Goal: Communication & Community: Answer question/provide support

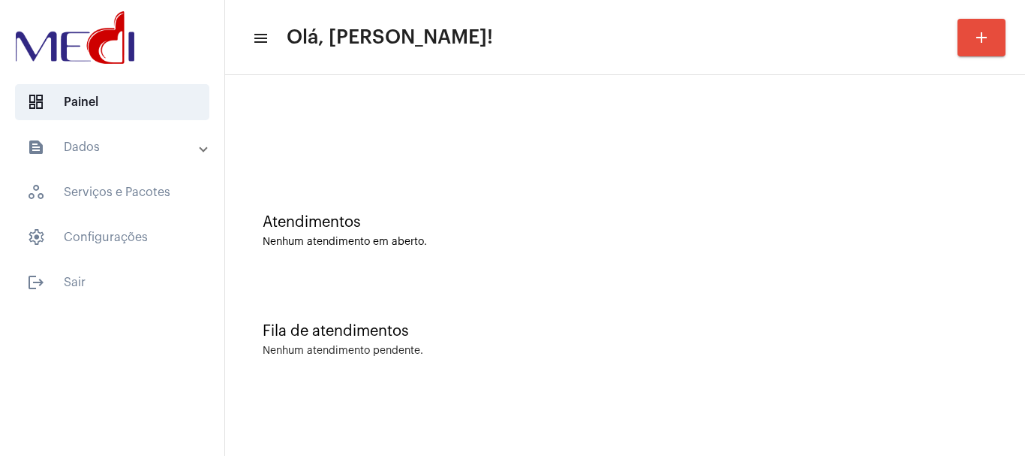
click at [459, 244] on div "Nenhum atendimento em aberto." at bounding box center [625, 241] width 725 height 11
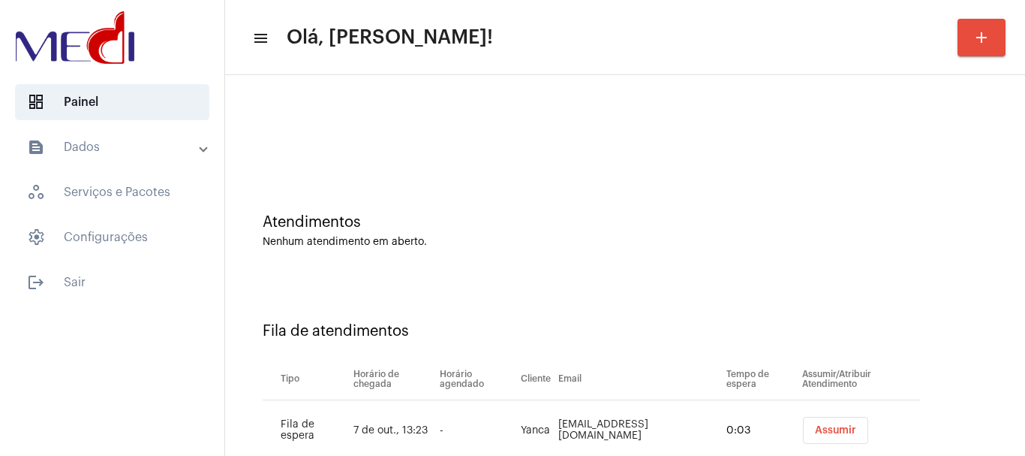
drag, startPoint x: 840, startPoint y: 428, endPoint x: 837, endPoint y: 437, distance: 9.5
click at [839, 428] on button "Assumir" at bounding box center [835, 430] width 65 height 27
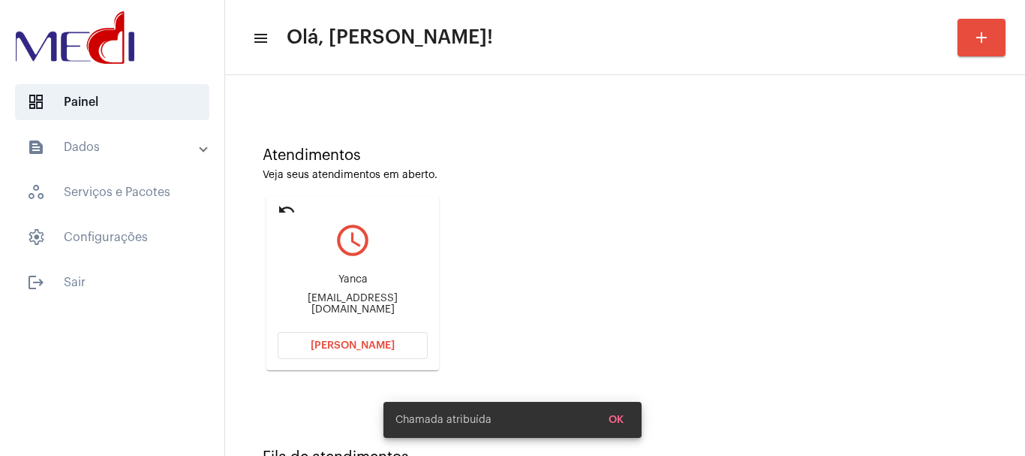
scroll to position [131, 0]
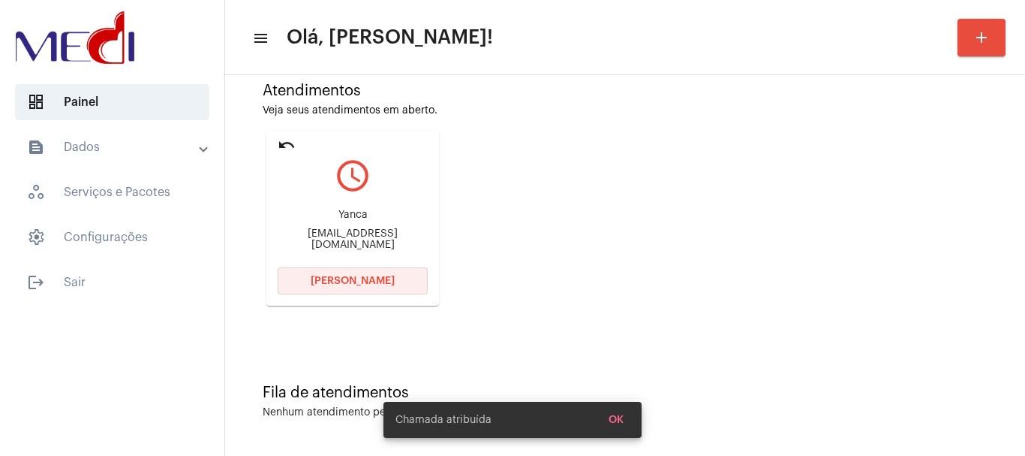
click at [383, 284] on span "[PERSON_NAME]" at bounding box center [353, 280] width 84 height 11
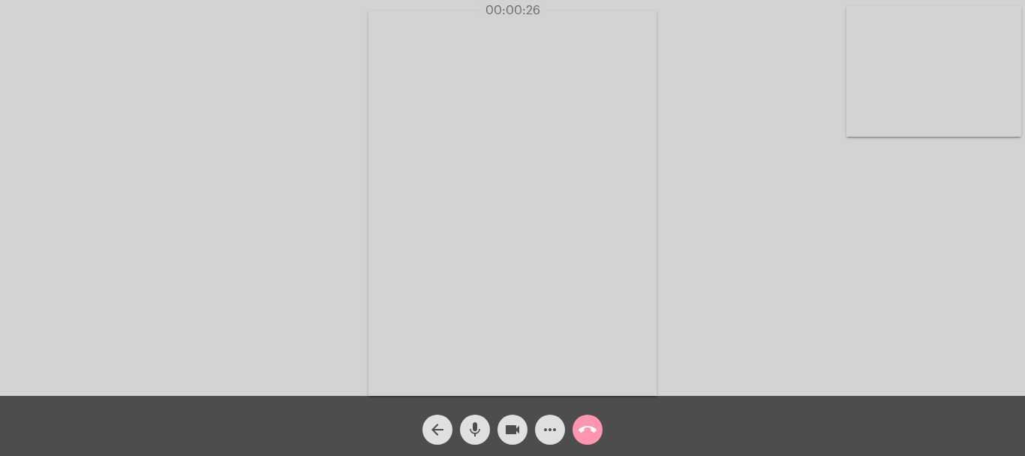
click at [594, 424] on mat-icon "call_end" at bounding box center [588, 429] width 18 height 18
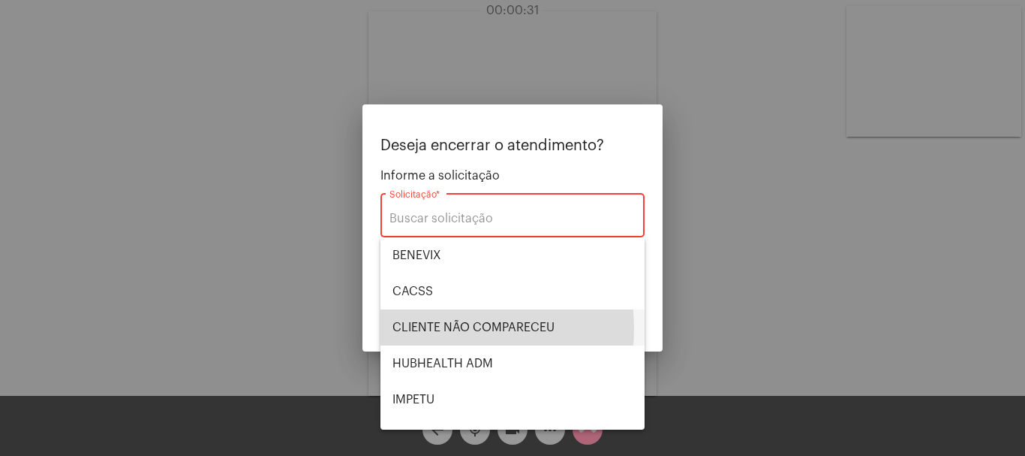
click at [421, 328] on span "CLIENTE NÃO COMPARECEU" at bounding box center [513, 327] width 240 height 36
type input "CLIENTE NÃO COMPARECEU"
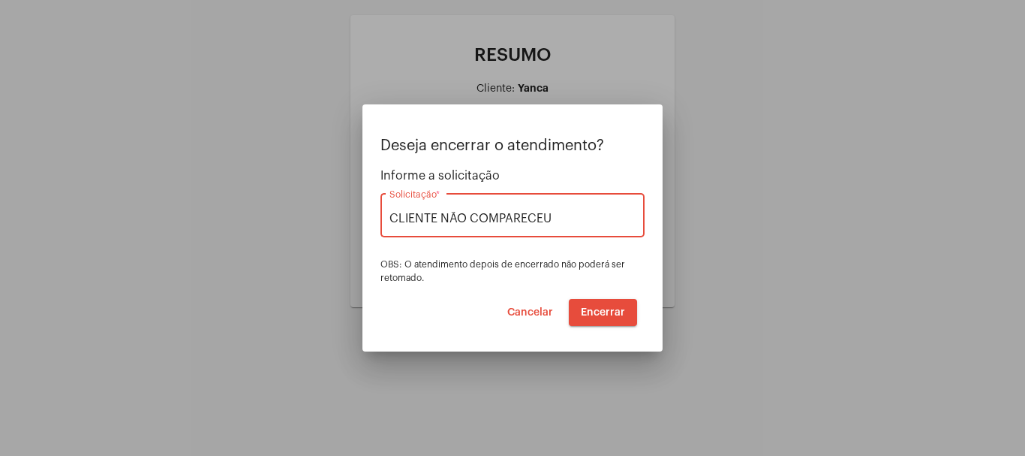
click at [522, 308] on span "Cancelar" at bounding box center [530, 312] width 46 height 11
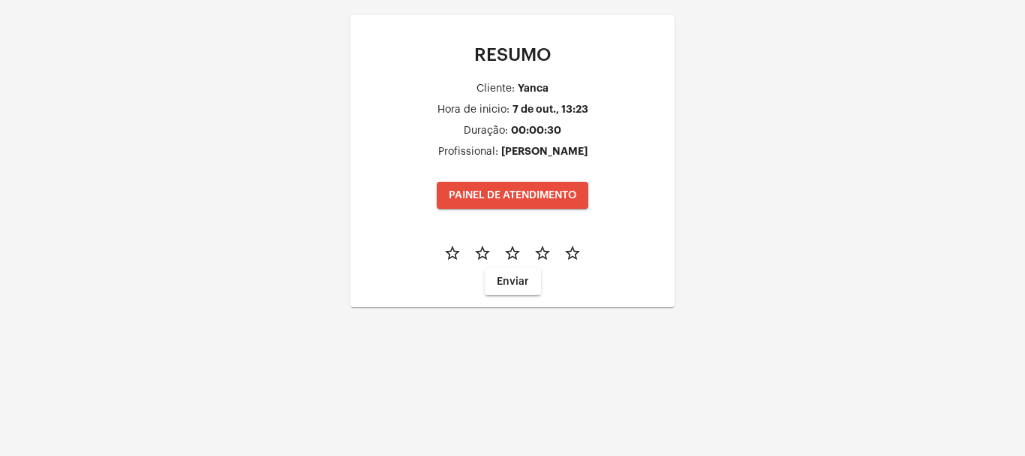
click at [287, 246] on div "RESUMO Cliente: Yanca Hora de inicio: 7 de out., 13:23 Duração: 00:00:30 Profis…" at bounding box center [512, 176] width 1025 height 352
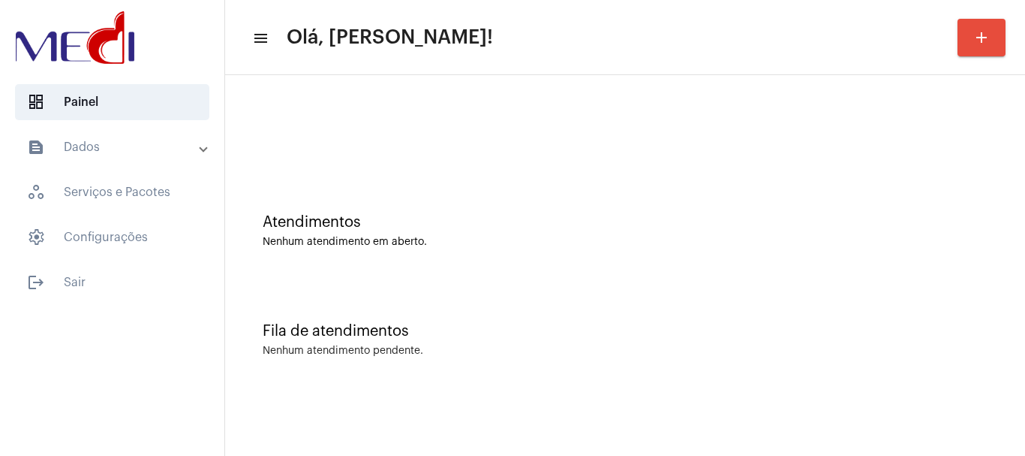
click at [102, 304] on div "dashboard Painel text_snippet_outlined Dados history_outlined Histórico schedul…" at bounding box center [112, 228] width 224 height 456
click at [107, 302] on div "dashboard Painel text_snippet_outlined Dados history_outlined Histórico schedul…" at bounding box center [112, 228] width 224 height 456
click at [131, 281] on span "logout Sair" at bounding box center [112, 282] width 194 height 36
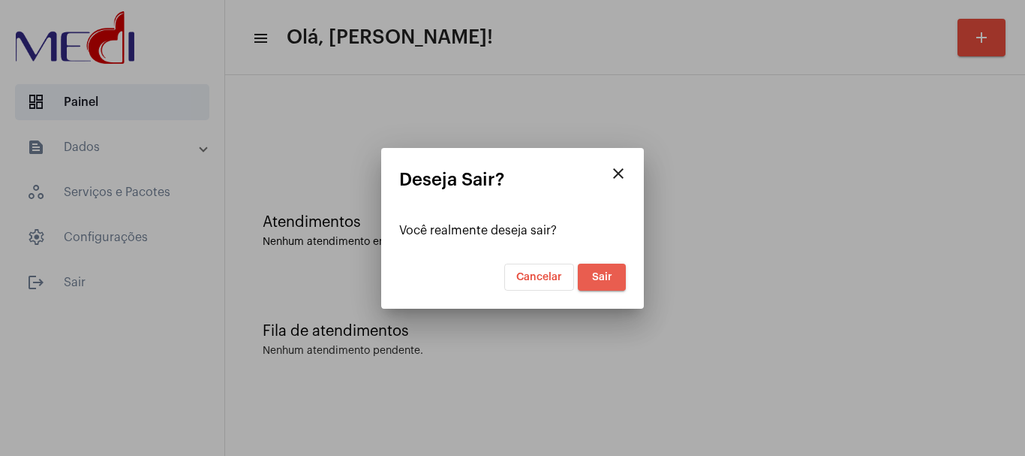
click at [605, 272] on span "Sair" at bounding box center [602, 277] width 20 height 11
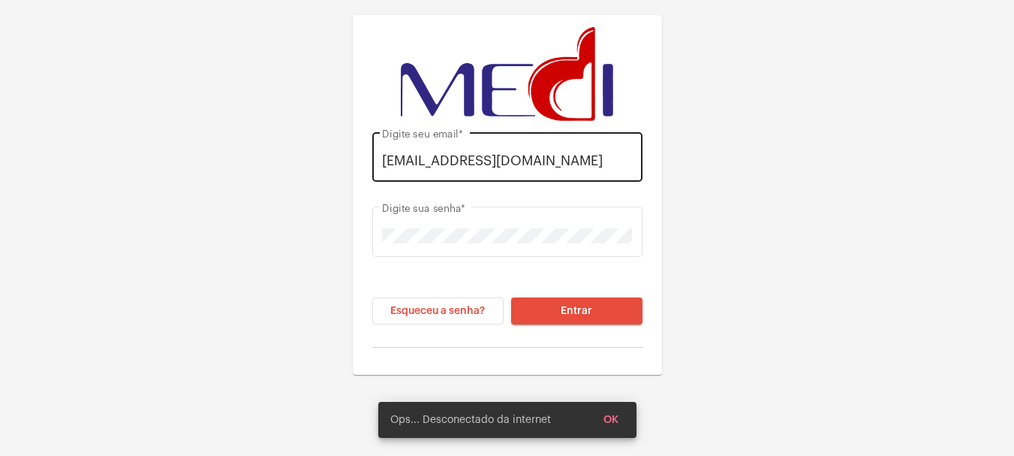
click at [582, 156] on input "[EMAIL_ADDRESS][DOMAIN_NAME]" at bounding box center [507, 160] width 250 height 15
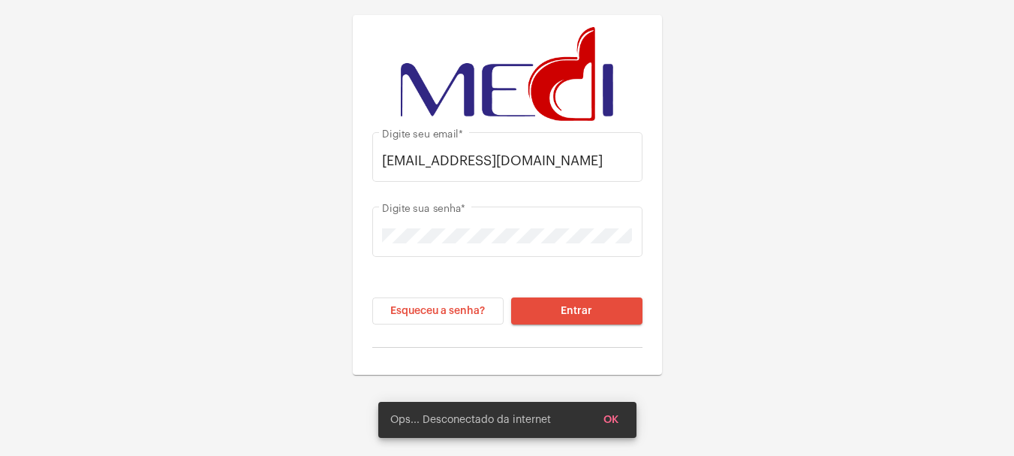
click at [719, 215] on div "[EMAIL_ADDRESS][DOMAIN_NAME] Digite seu email * Digite sua senha * Esqueceu a s…" at bounding box center [507, 187] width 1014 height 375
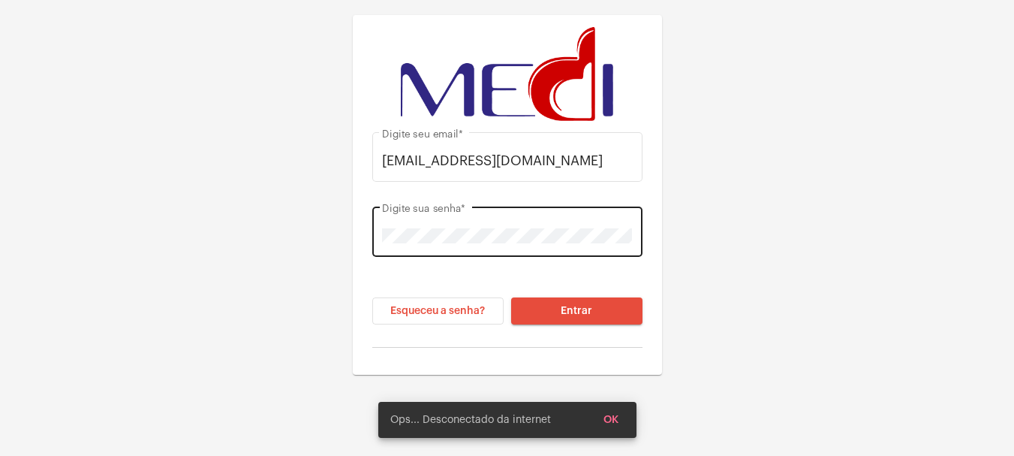
click at [573, 227] on div "Digite sua senha *" at bounding box center [507, 229] width 250 height 53
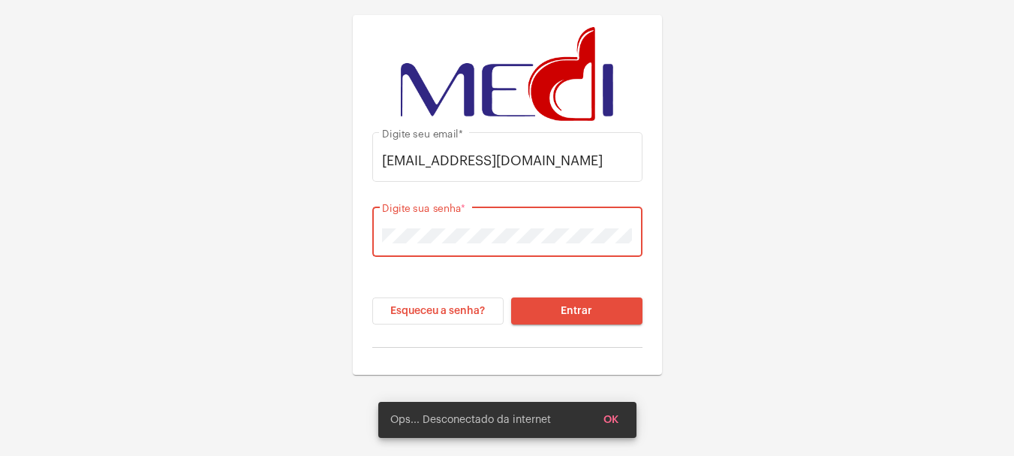
click at [577, 324] on button "Entrar" at bounding box center [576, 310] width 131 height 27
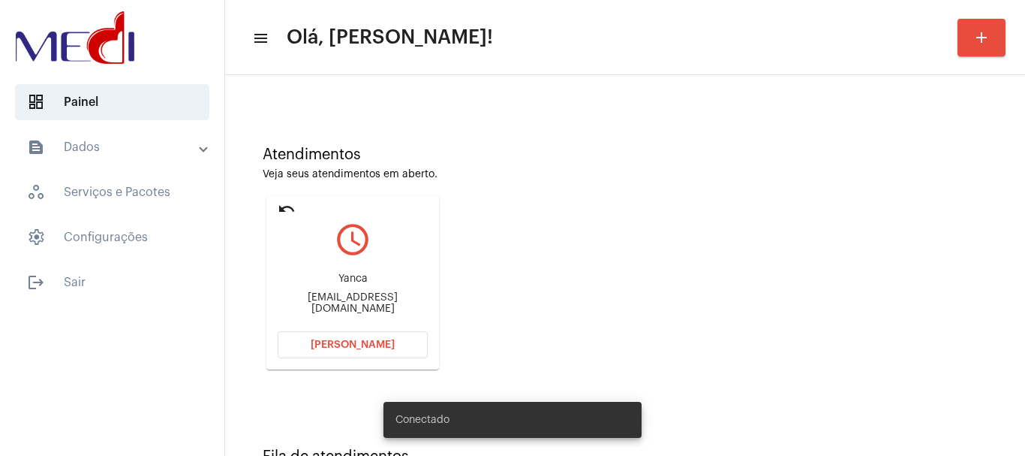
scroll to position [131, 0]
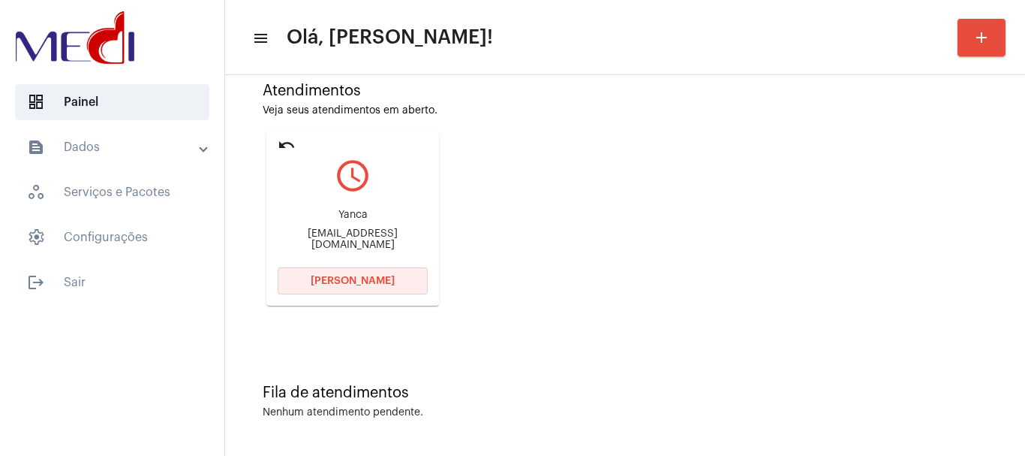
click at [384, 279] on span "[PERSON_NAME]" at bounding box center [353, 280] width 84 height 11
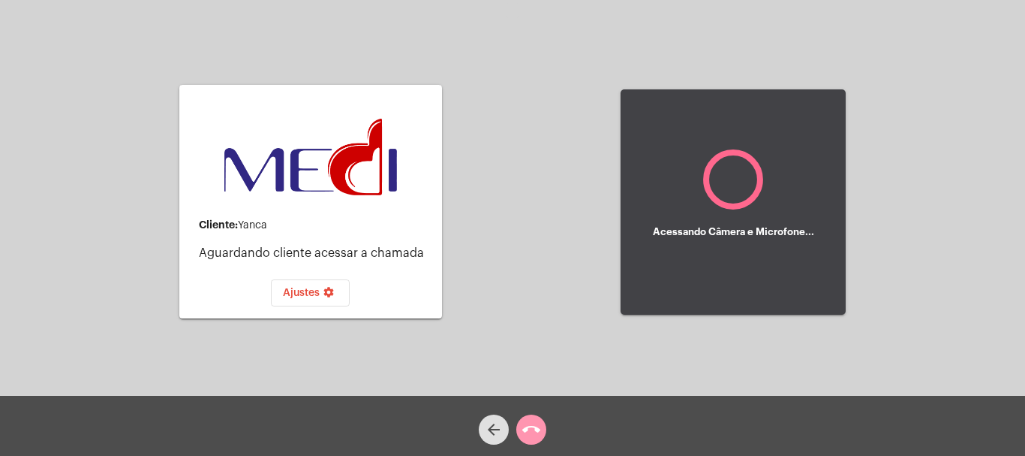
click at [527, 428] on mat-icon "call_end" at bounding box center [531, 429] width 18 height 18
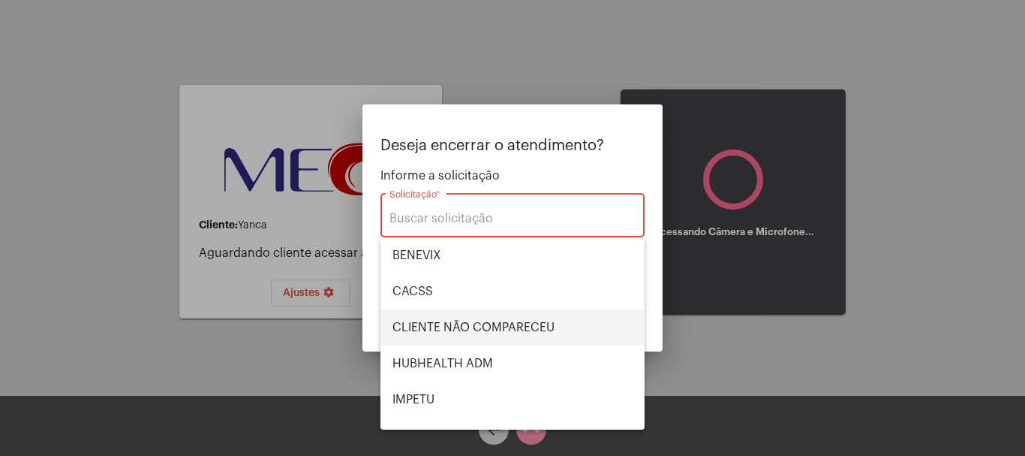
click at [496, 328] on span "CLIENTE NÃO COMPARECEU" at bounding box center [513, 327] width 240 height 36
type input "CLIENTE NÃO COMPARECEU"
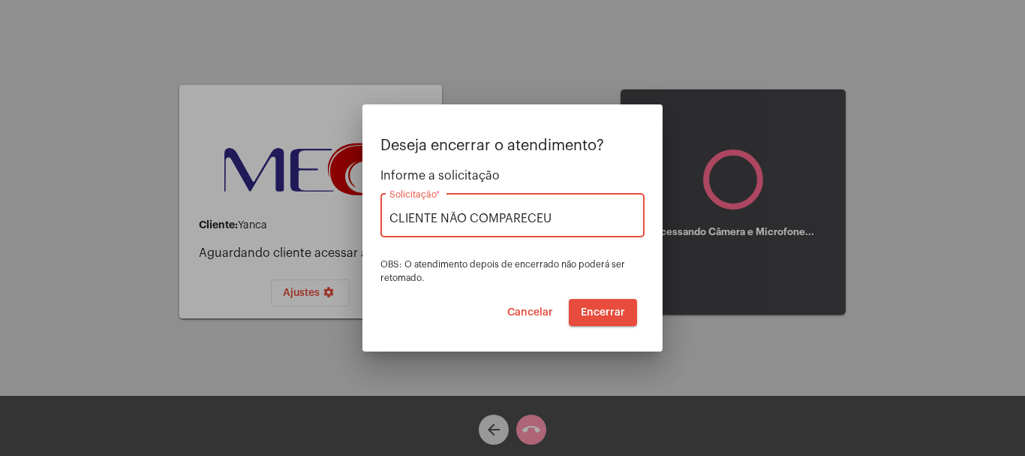
click at [587, 311] on span "Encerrar" at bounding box center [603, 312] width 44 height 11
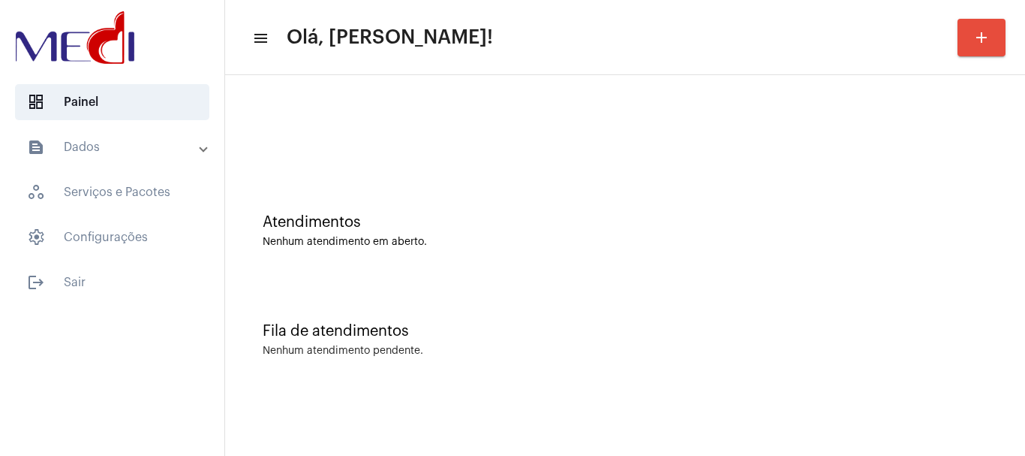
click at [537, 232] on div "Atendimentos Nenhum atendimento em aberto." at bounding box center [625, 231] width 725 height 34
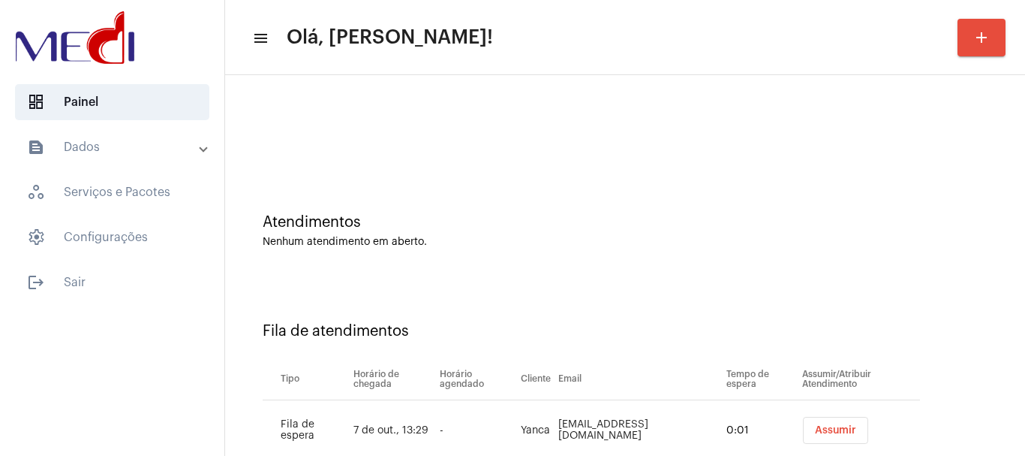
click at [815, 426] on span "Assumir" at bounding box center [835, 430] width 41 height 11
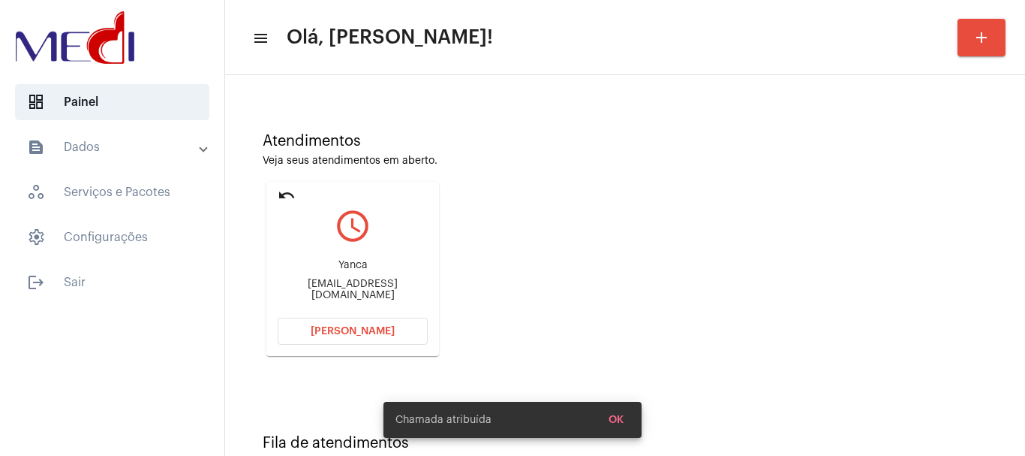
scroll to position [131, 0]
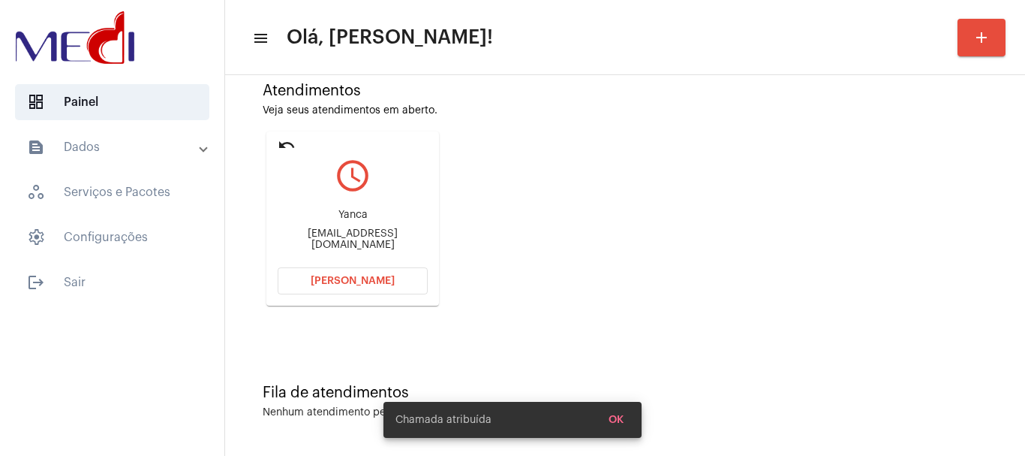
click at [317, 284] on span "[PERSON_NAME]" at bounding box center [353, 280] width 84 height 11
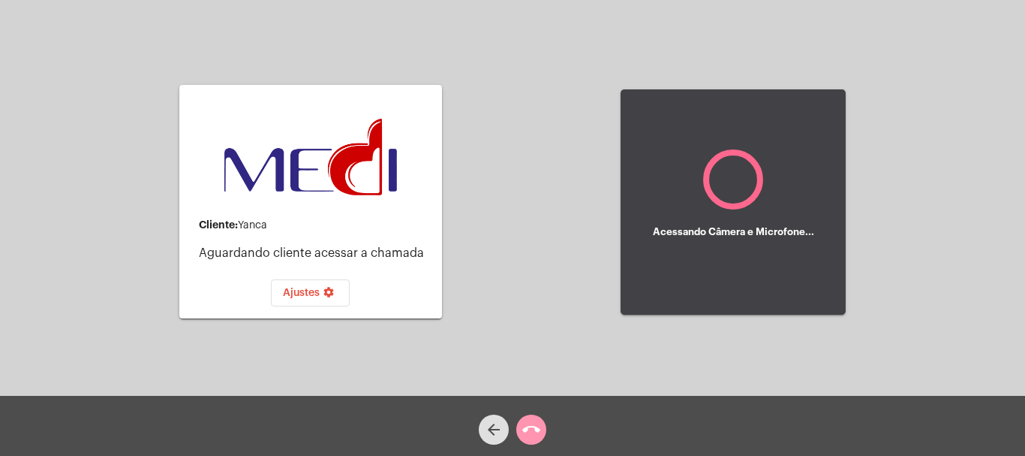
click at [489, 286] on div "Cliente: [PERSON_NAME] cliente acessar a chamada Ajustes settings Acessando Câm…" at bounding box center [513, 200] width 1022 height 396
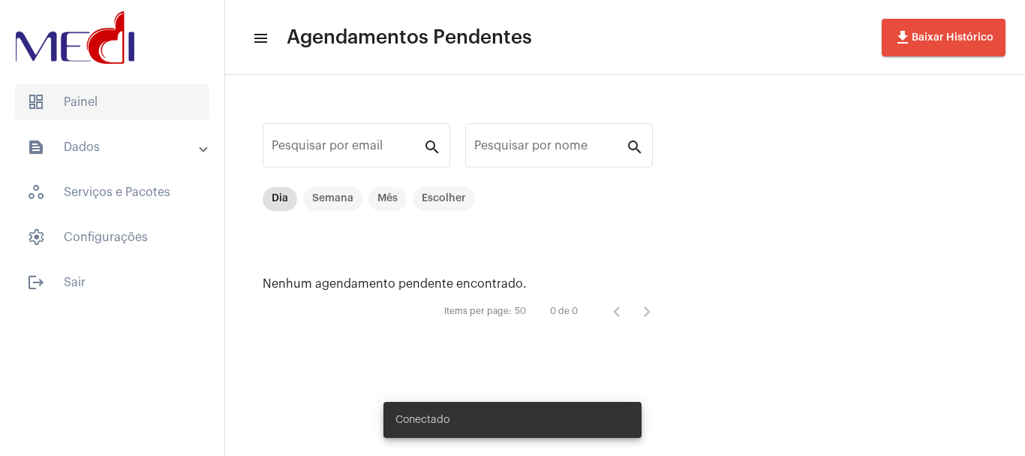
click at [131, 101] on span "dashboard Painel" at bounding box center [112, 102] width 194 height 36
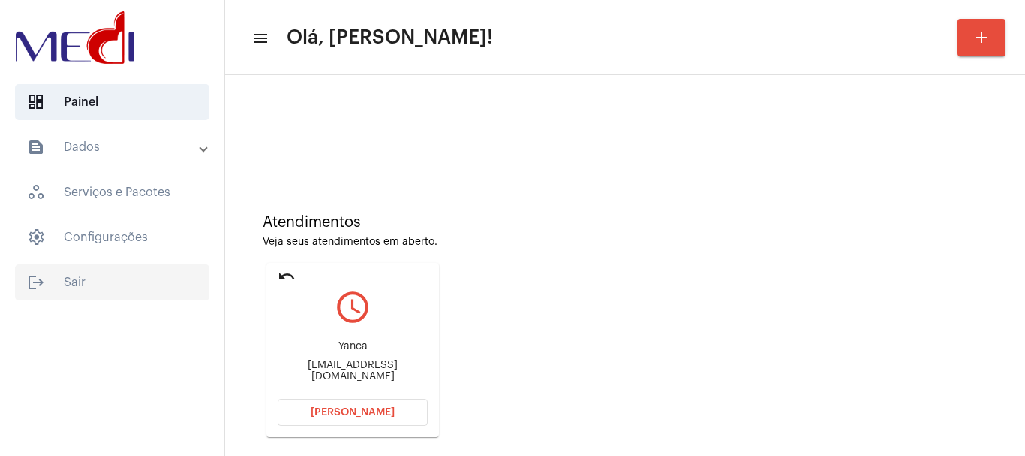
click at [90, 283] on span "logout Sair" at bounding box center [112, 282] width 194 height 36
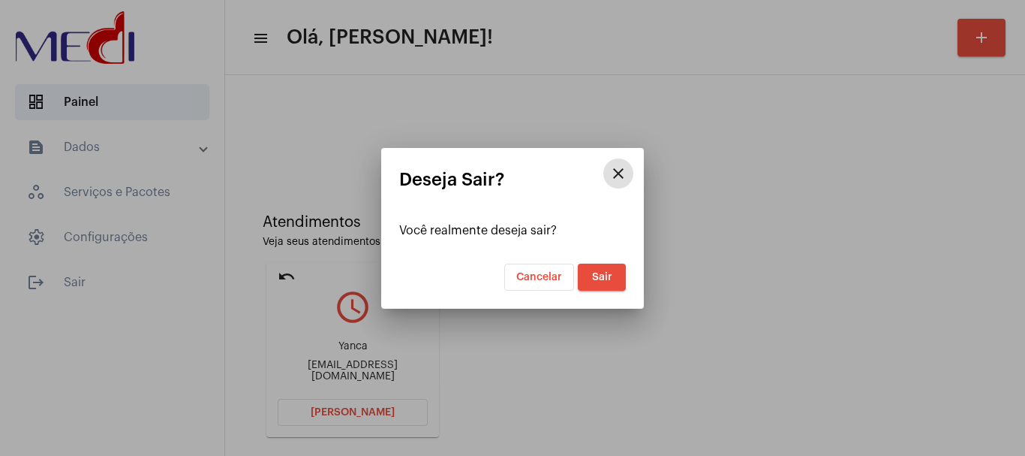
click at [597, 272] on span "Sair" at bounding box center [602, 277] width 20 height 11
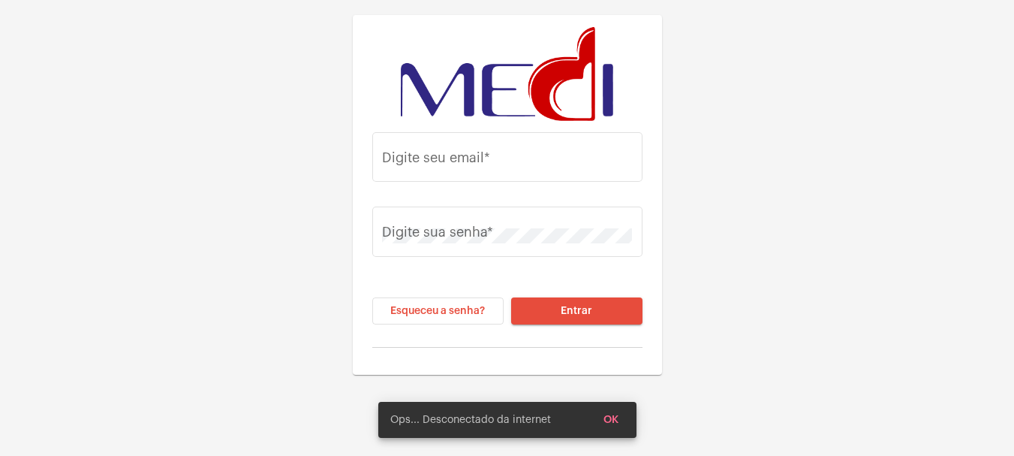
type input "[EMAIL_ADDRESS][DOMAIN_NAME]"
